Goal: Task Accomplishment & Management: Manage account settings

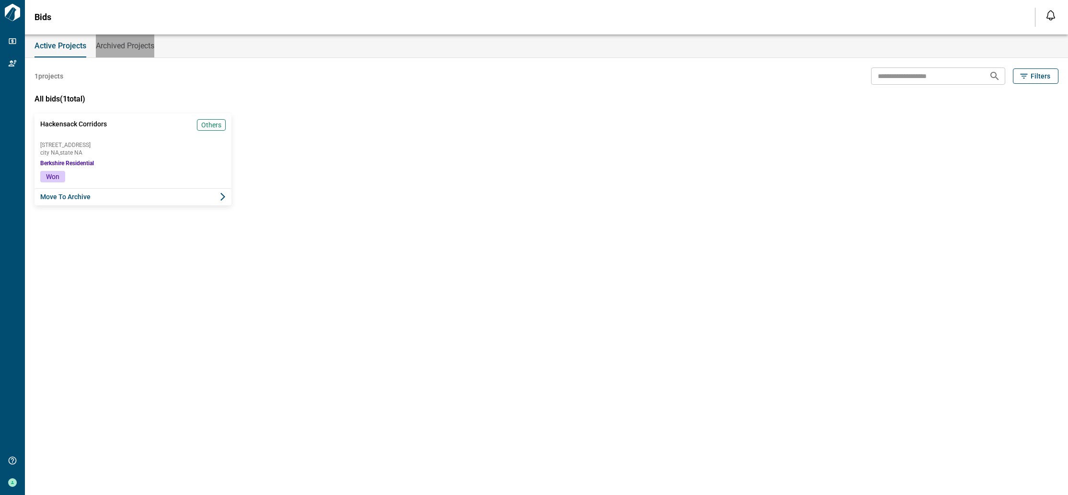
click at [125, 45] on span "Archived Projects" at bounding box center [125, 46] width 58 height 10
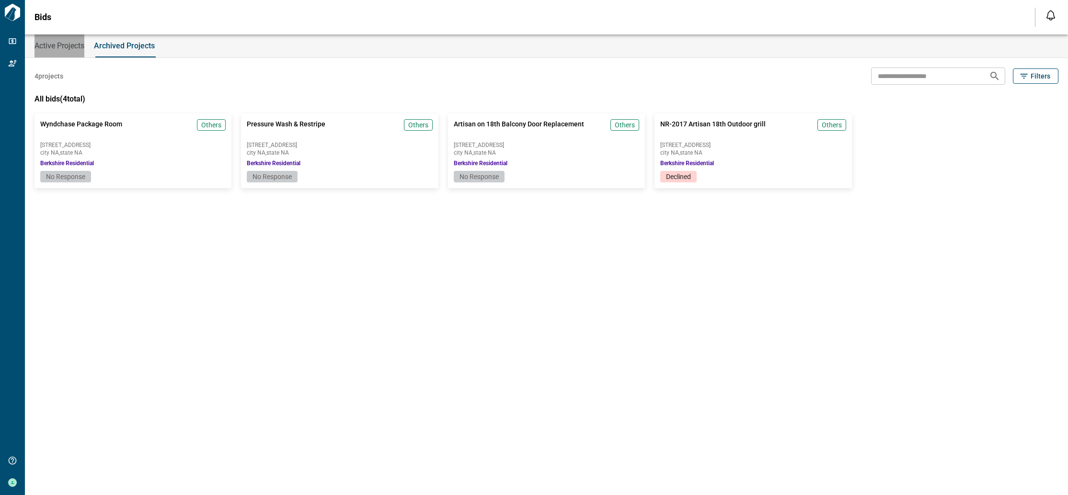
click at [57, 46] on span "Active Projects" at bounding box center [59, 46] width 50 height 10
